Goal: Task Accomplishment & Management: Manage account settings

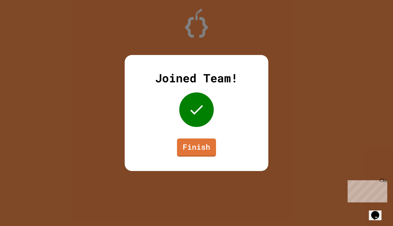
click at [385, 180] on div "Close" at bounding box center [383, 181] width 7 height 7
click at [207, 138] on link "Finish" at bounding box center [196, 147] width 39 height 18
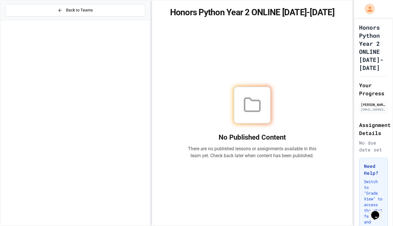
click at [371, 16] on div at bounding box center [373, 9] width 39 height 18
click at [371, 12] on icon "My Account" at bounding box center [370, 9] width 10 height 10
click at [371, 225] on div at bounding box center [196, 226] width 393 height 0
click at [93, 10] on span "Back to Teams" at bounding box center [79, 10] width 27 height 6
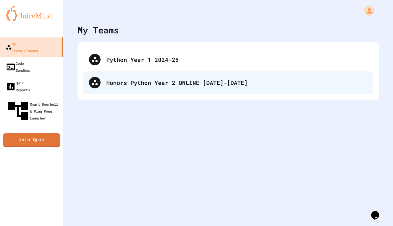
click at [229, 79] on div "Honors Python Year 2 ONLINE [DATE]-[DATE]" at bounding box center [236, 82] width 261 height 9
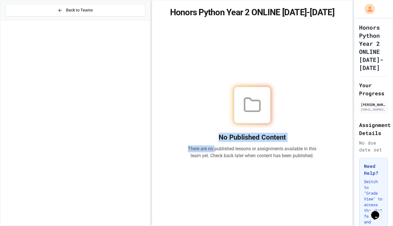
drag, startPoint x: 219, startPoint y: 146, endPoint x: 213, endPoint y: 130, distance: 16.9
click at [213, 130] on div "No Published Content There are no published lessons or assignments available in…" at bounding box center [252, 122] width 129 height 72
click at [213, 132] on h2 "No Published Content" at bounding box center [252, 136] width 129 height 9
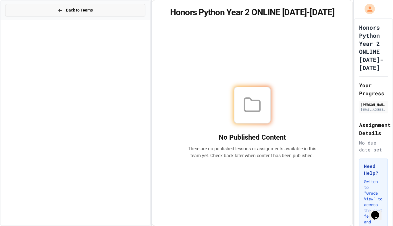
click at [91, 11] on span "Back to Teams" at bounding box center [79, 10] width 27 height 6
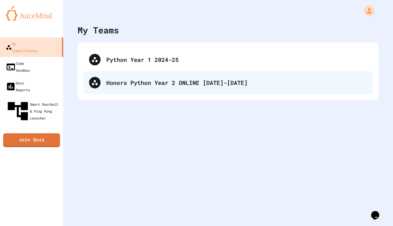
click at [131, 79] on div "Honors Python Year 2 ONLINE [DATE]-[DATE]" at bounding box center [236, 82] width 261 height 9
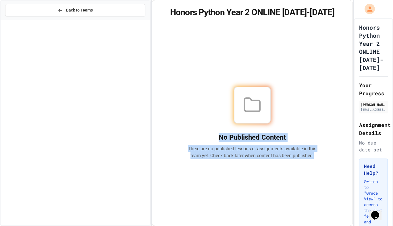
drag, startPoint x: 208, startPoint y: 133, endPoint x: 284, endPoint y: 166, distance: 83.6
click at [284, 166] on div "No Published Content There are no published lessons or assignments available in…" at bounding box center [252, 123] width 187 height 192
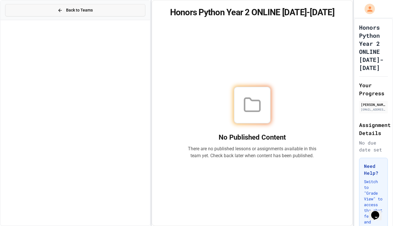
click at [88, 12] on span "Back to Teams" at bounding box center [79, 10] width 27 height 6
